Goal: Information Seeking & Learning: Learn about a topic

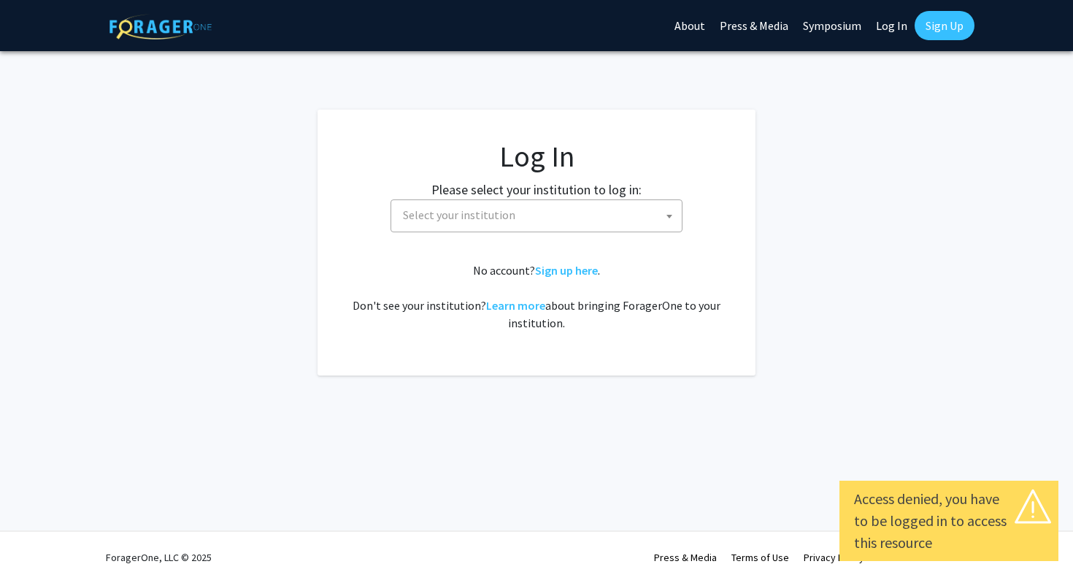
select select
click at [569, 222] on span "Select your institution" at bounding box center [539, 215] width 285 height 30
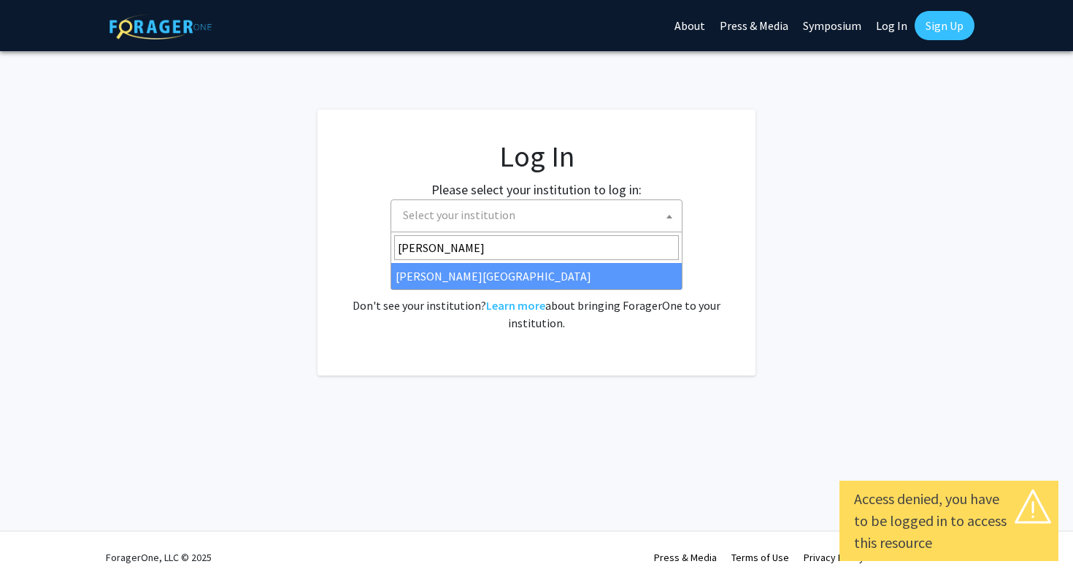
type input "jeff"
select select "24"
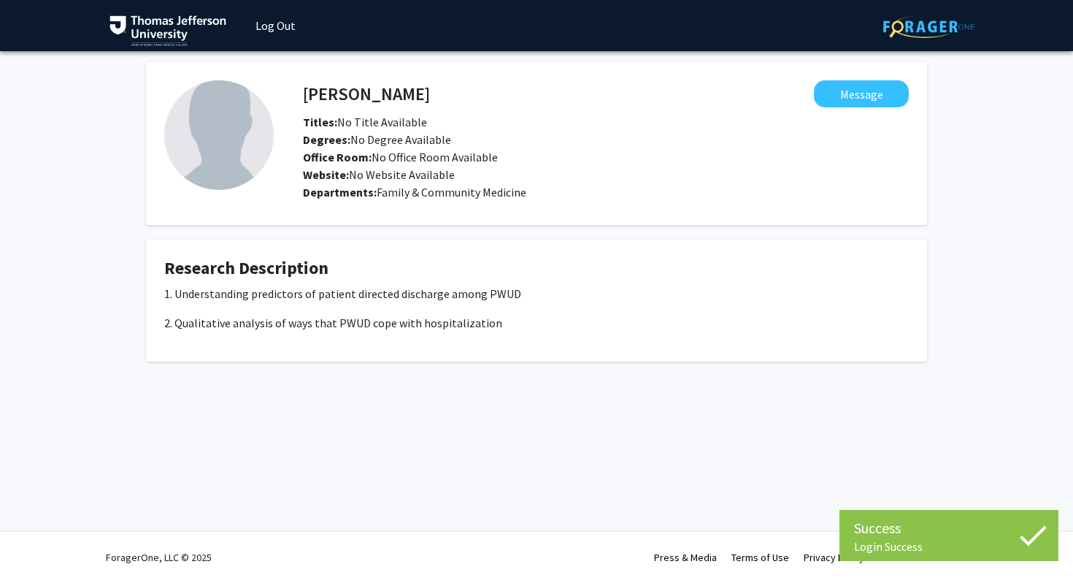
click at [383, 296] on p "1. Understanding predictors of patient directed discharge among PWUD" at bounding box center [536, 294] width 745 height 18
drag, startPoint x: 527, startPoint y: 293, endPoint x: 479, endPoint y: 292, distance: 48.2
click at [479, 292] on p "1. Understanding predictors of patient directed discharge among PWUD" at bounding box center [536, 294] width 745 height 18
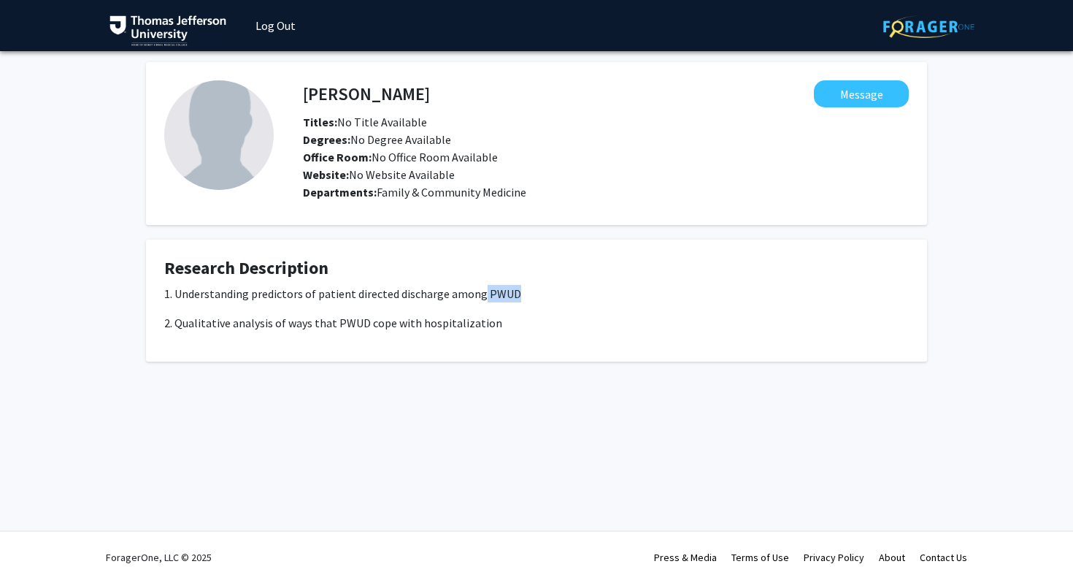
copy p "PWUD"
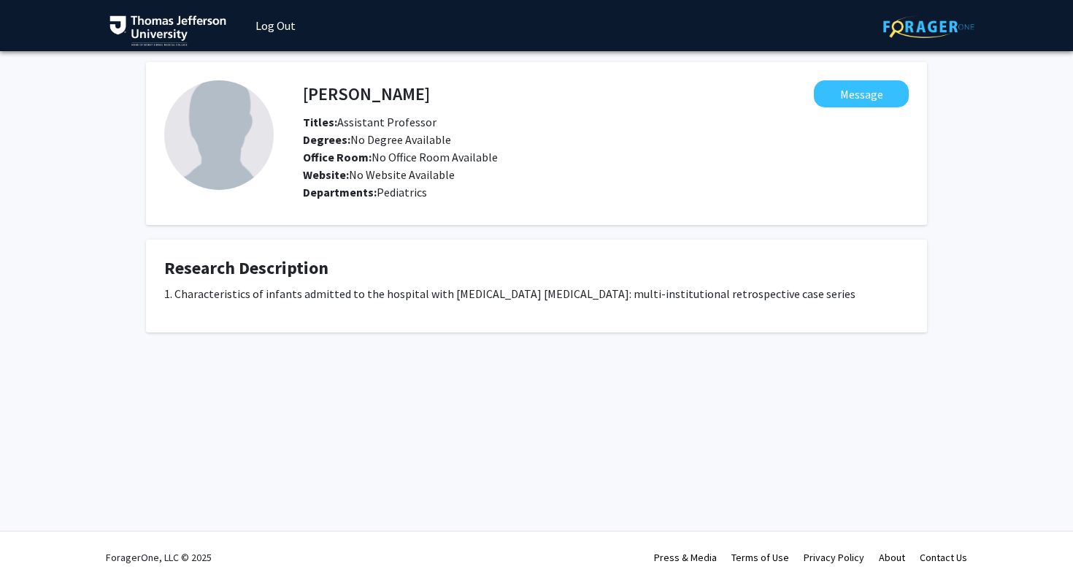
click at [428, 294] on p "1. Characteristics of infants admitted to the hospital with [MEDICAL_DATA] [MED…" at bounding box center [536, 294] width 745 height 18
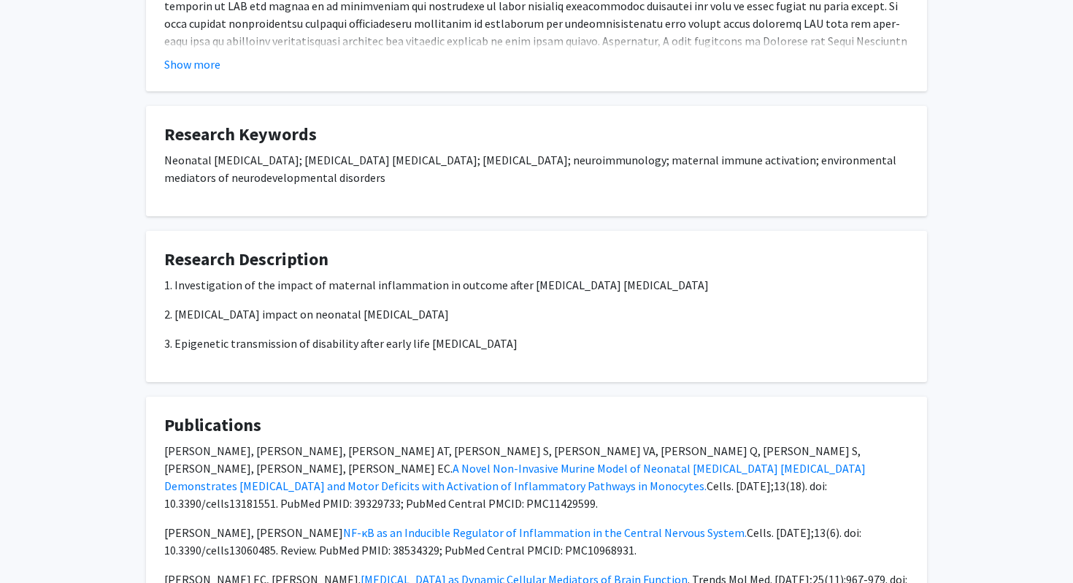
scroll to position [1180, 0]
